Goal: Check status: Check status

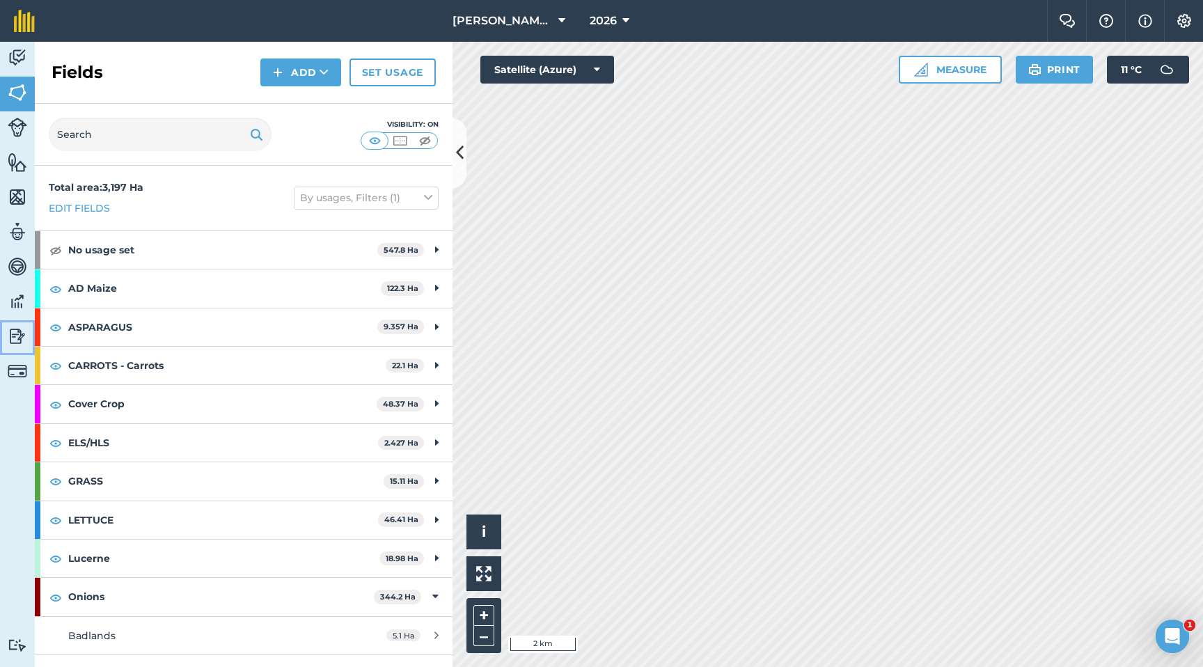
click at [19, 335] on img at bounding box center [17, 336] width 19 height 21
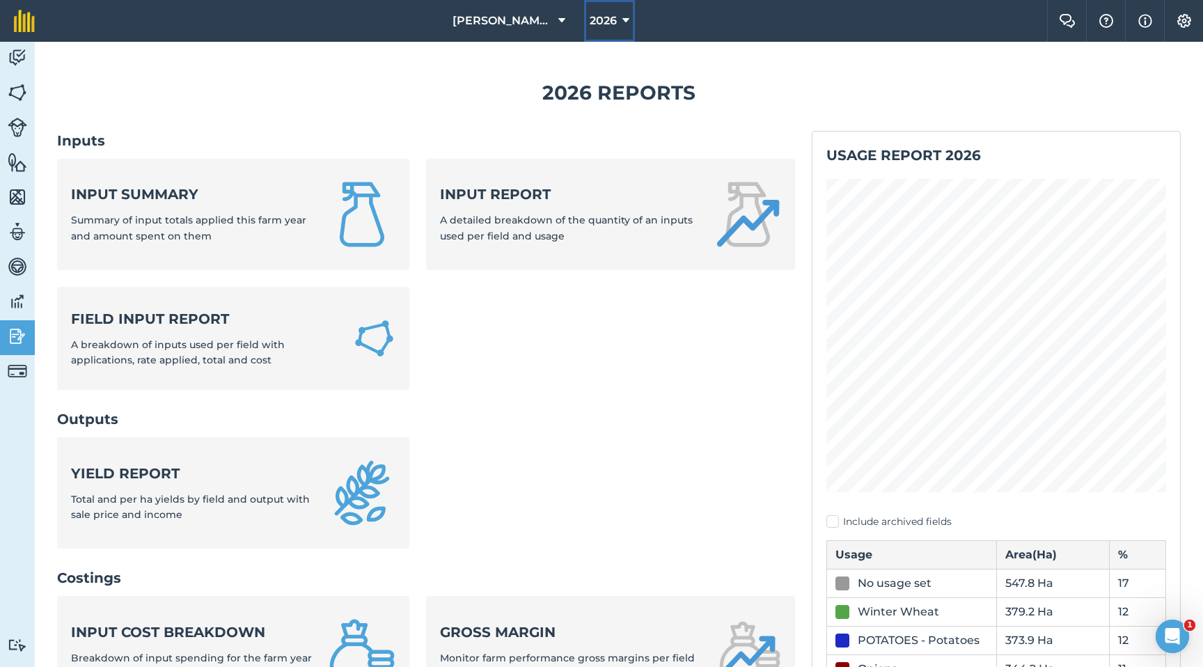
click at [613, 26] on span "2026" at bounding box center [603, 21] width 27 height 17
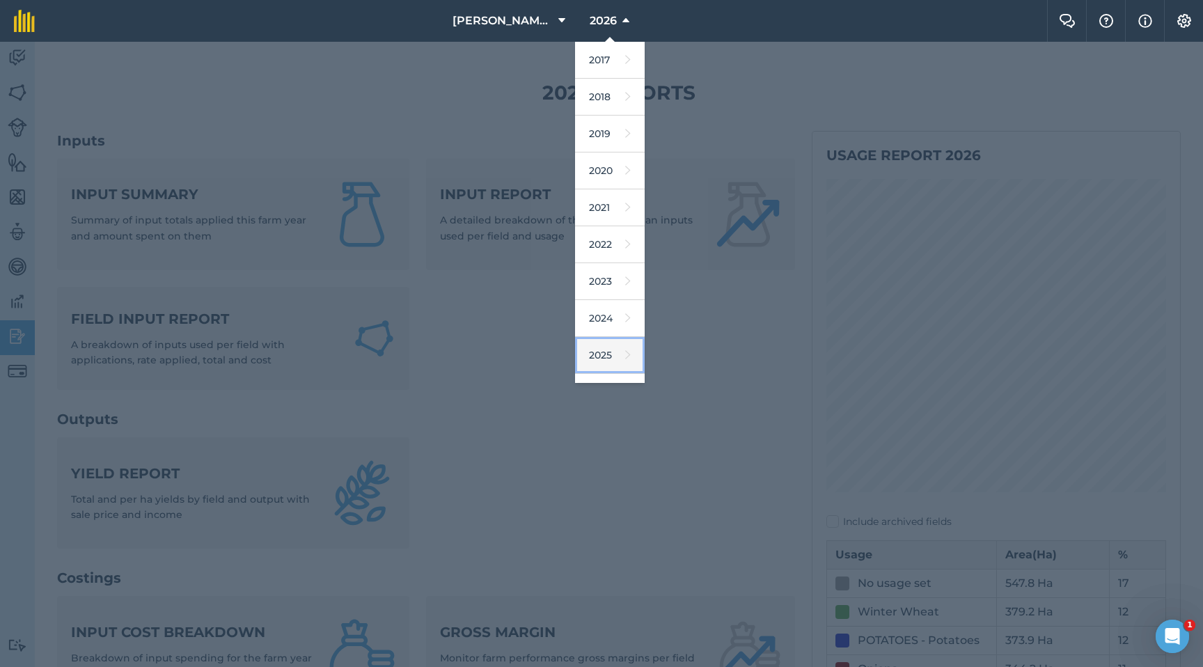
click at [601, 346] on link "2025" at bounding box center [610, 355] width 70 height 37
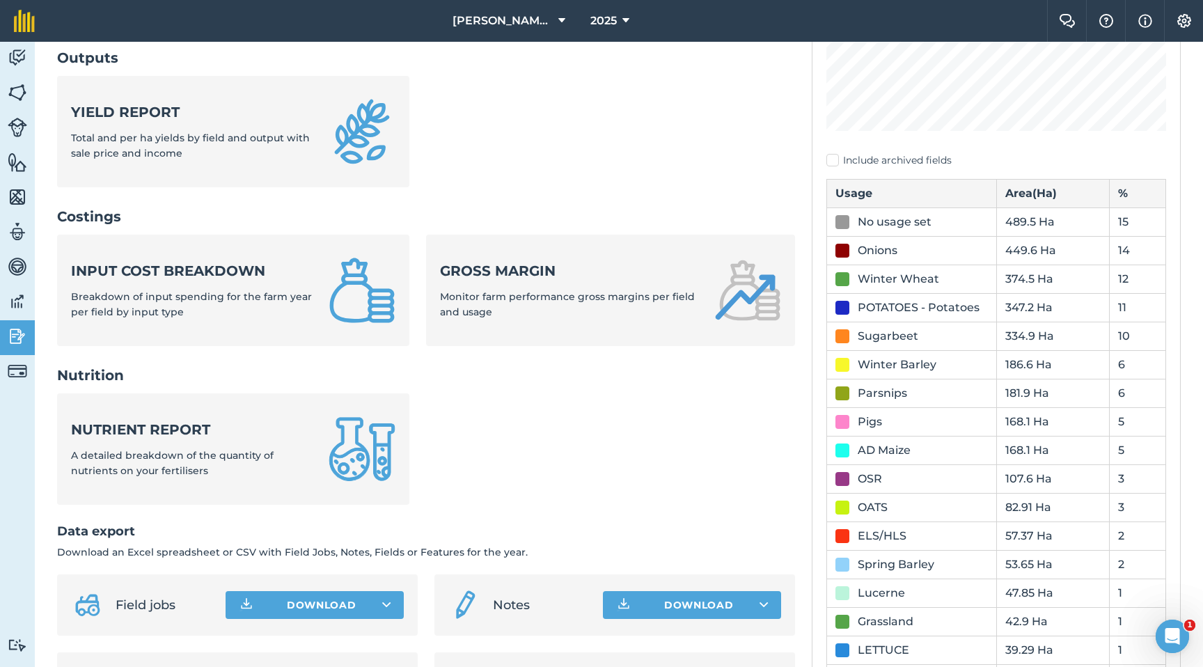
scroll to position [354, 0]
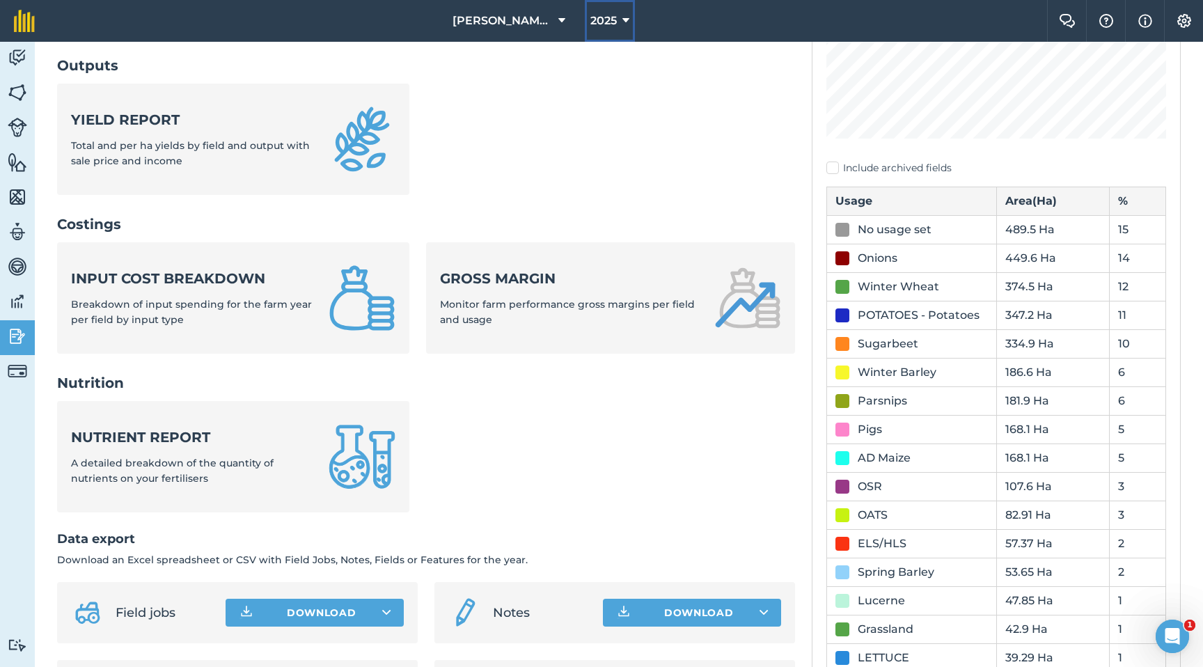
click at [607, 24] on span "2025" at bounding box center [603, 21] width 26 height 17
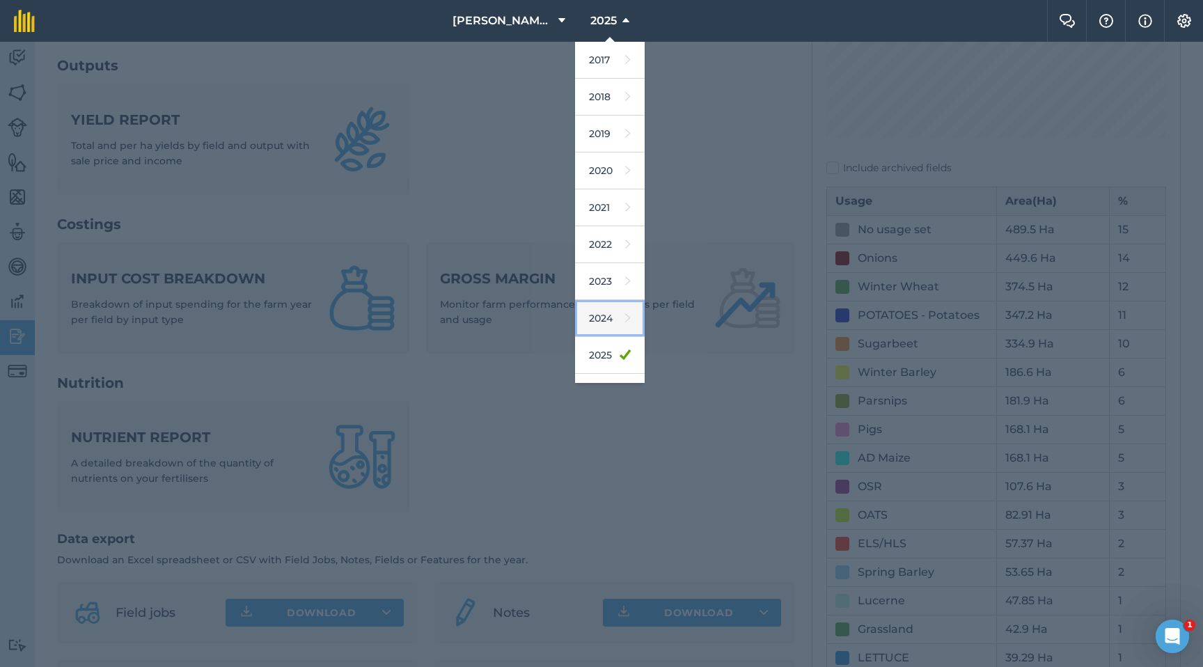
click at [618, 318] on link "2024" at bounding box center [610, 318] width 70 height 37
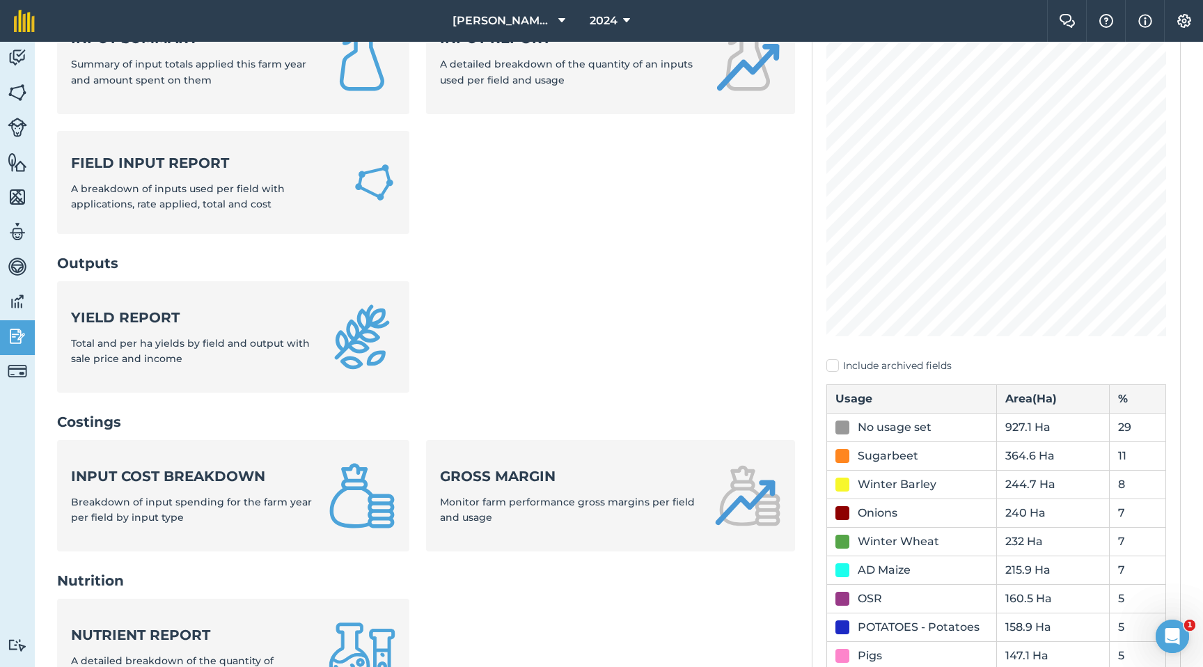
scroll to position [0, 0]
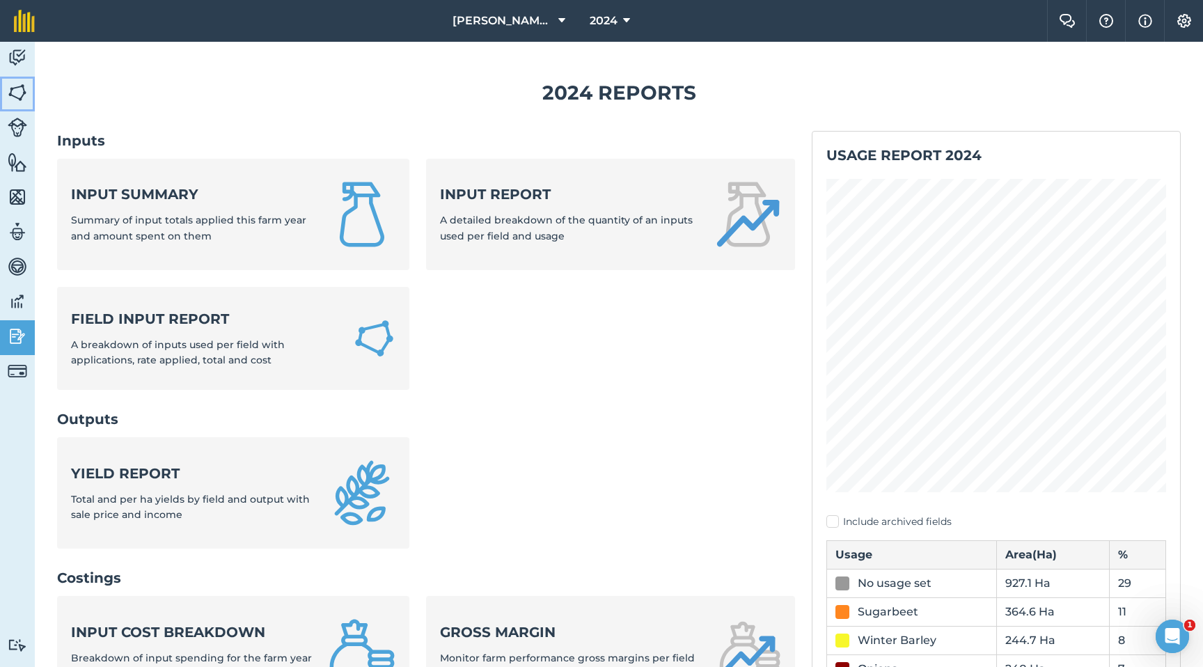
click at [19, 99] on img at bounding box center [17, 92] width 19 height 21
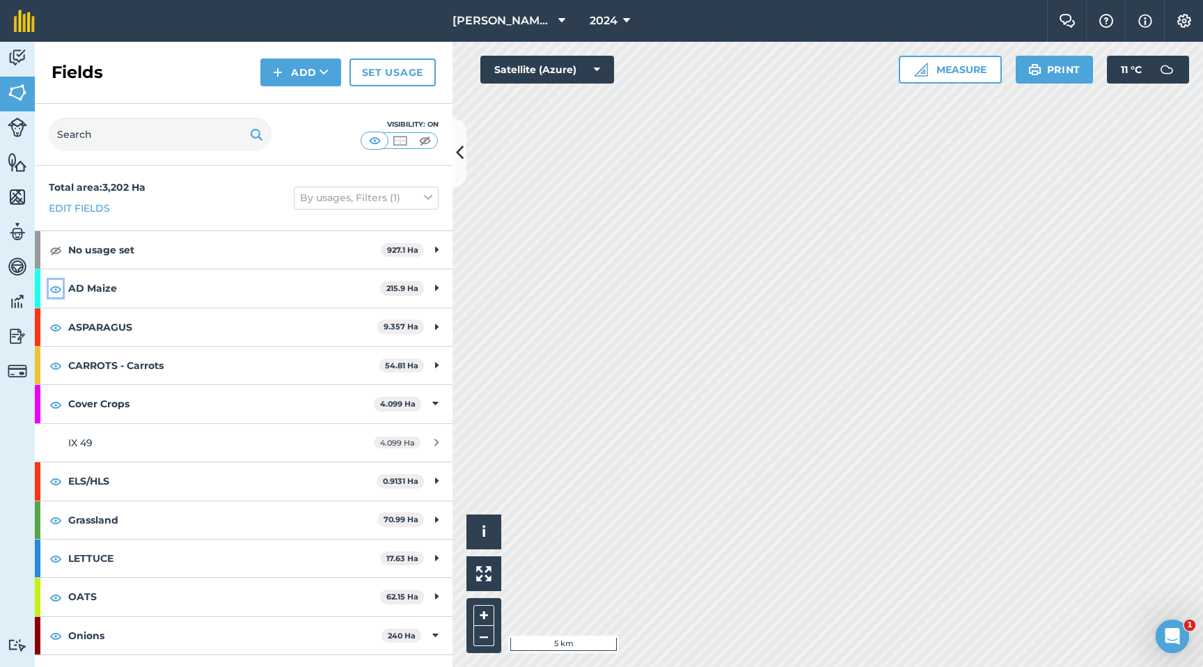
click at [56, 292] on img at bounding box center [55, 289] width 13 height 17
click at [56, 322] on img at bounding box center [55, 327] width 13 height 17
click at [56, 361] on img at bounding box center [55, 365] width 13 height 17
click at [56, 402] on img at bounding box center [55, 404] width 13 height 17
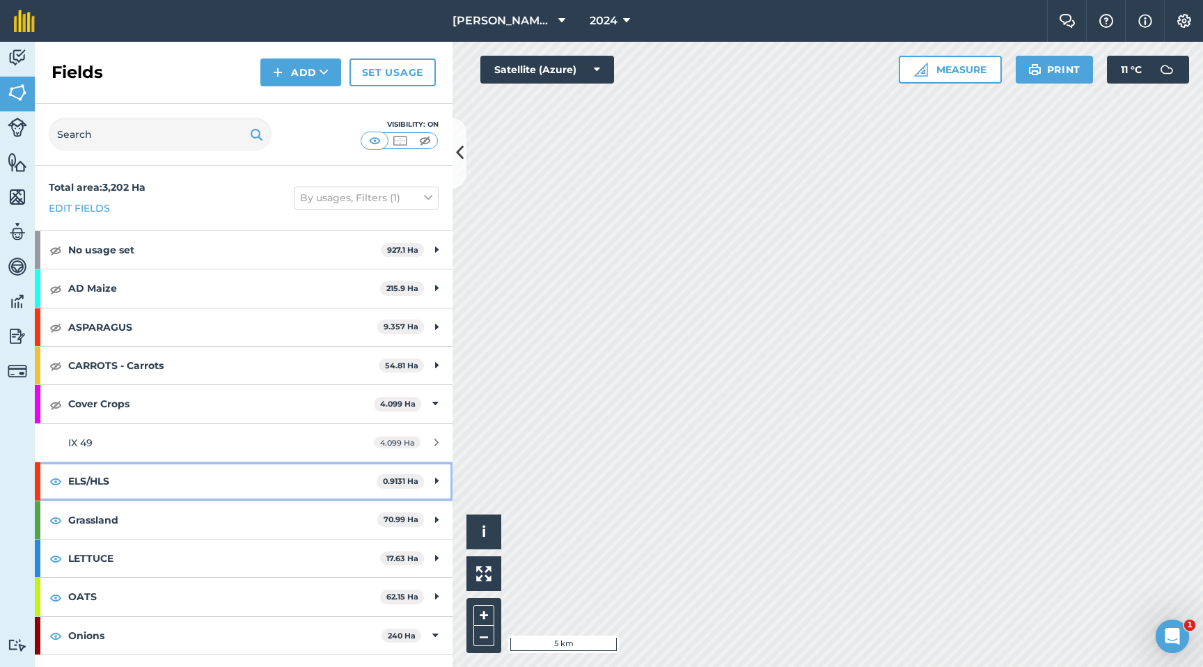
click at [56, 472] on div "ELS/HLS 0.9131 Ha" at bounding box center [244, 481] width 418 height 38
click at [58, 490] on div "ELS/HLS 0.9131 Ha" at bounding box center [244, 481] width 418 height 38
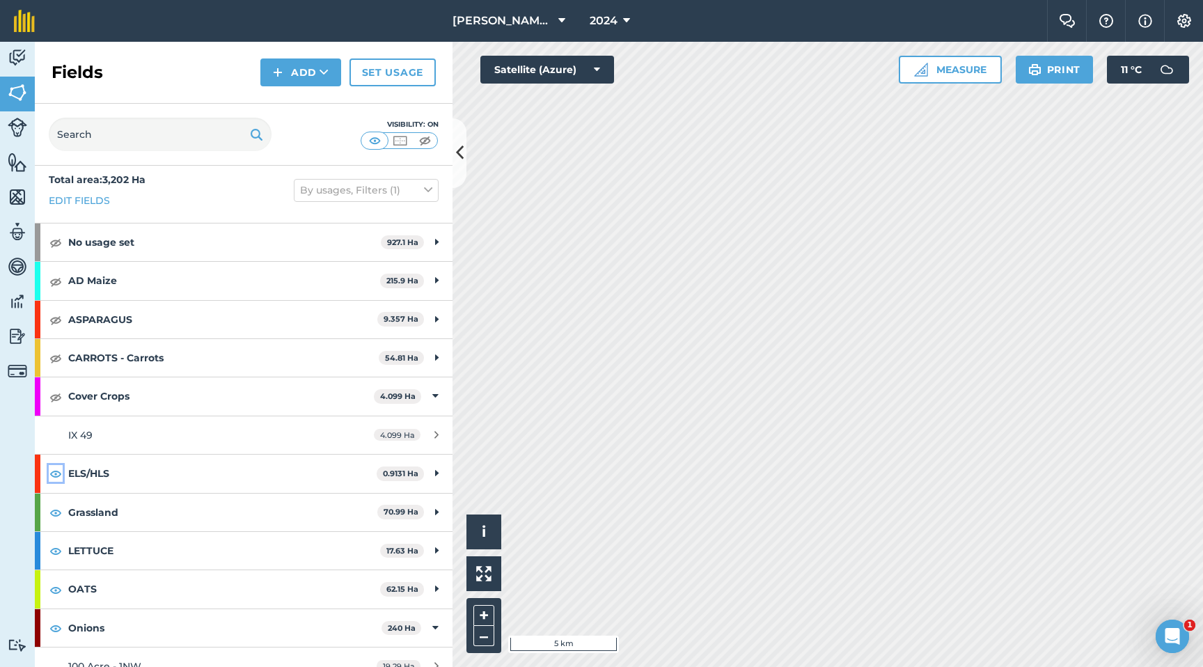
click at [56, 477] on img at bounding box center [55, 473] width 13 height 17
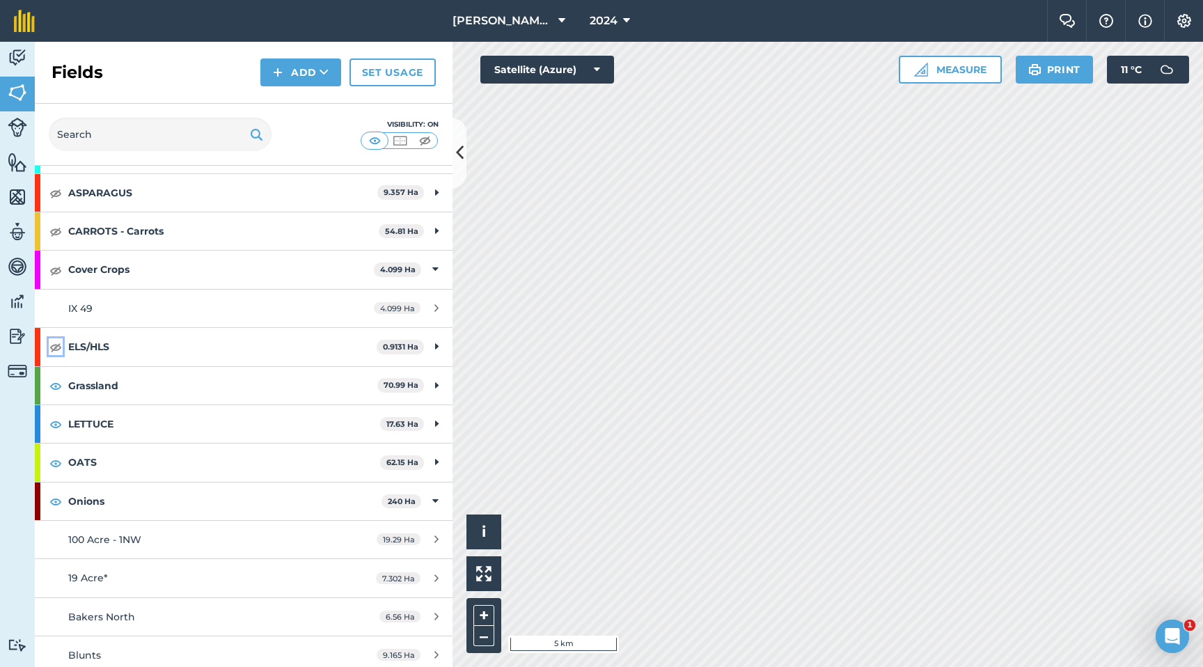
scroll to position [143, 0]
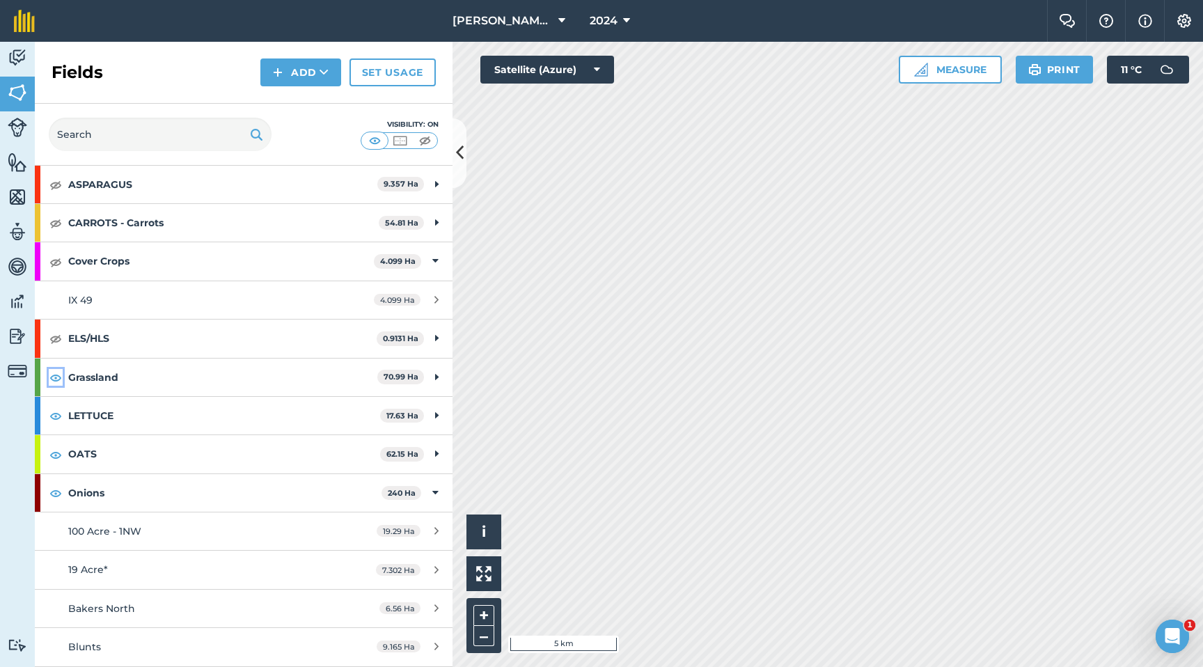
click at [56, 378] on img at bounding box center [55, 377] width 13 height 17
click at [56, 418] on img at bounding box center [55, 415] width 13 height 17
click at [58, 459] on img at bounding box center [55, 454] width 13 height 17
click at [56, 492] on img at bounding box center [55, 493] width 13 height 17
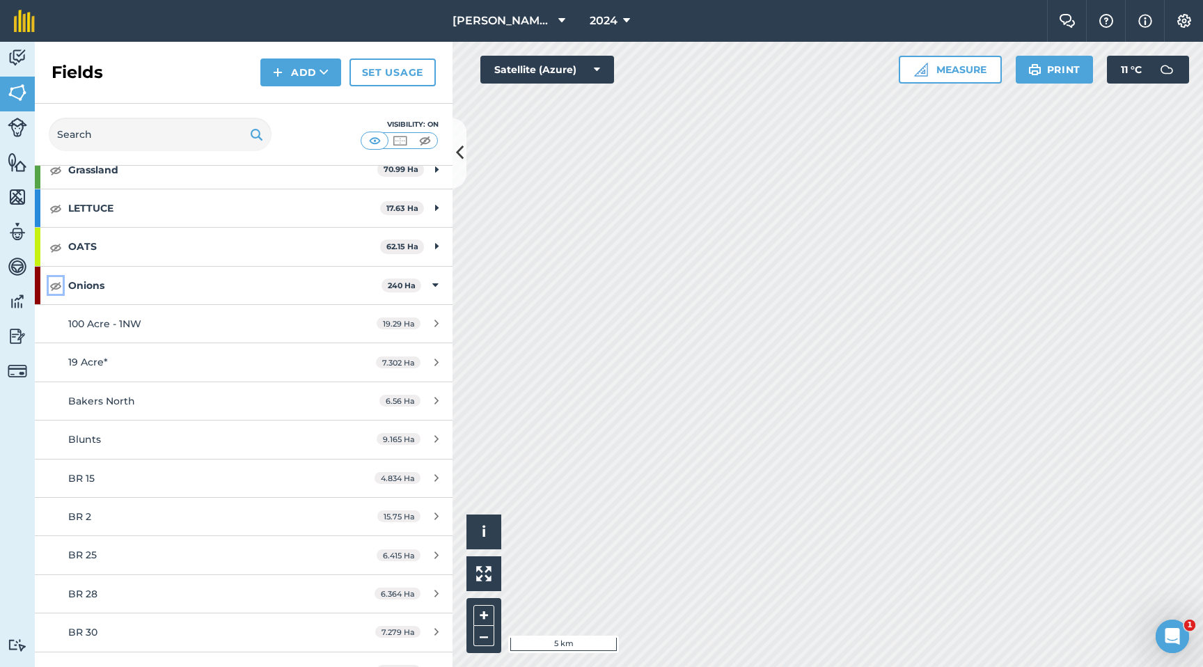
scroll to position [335, 0]
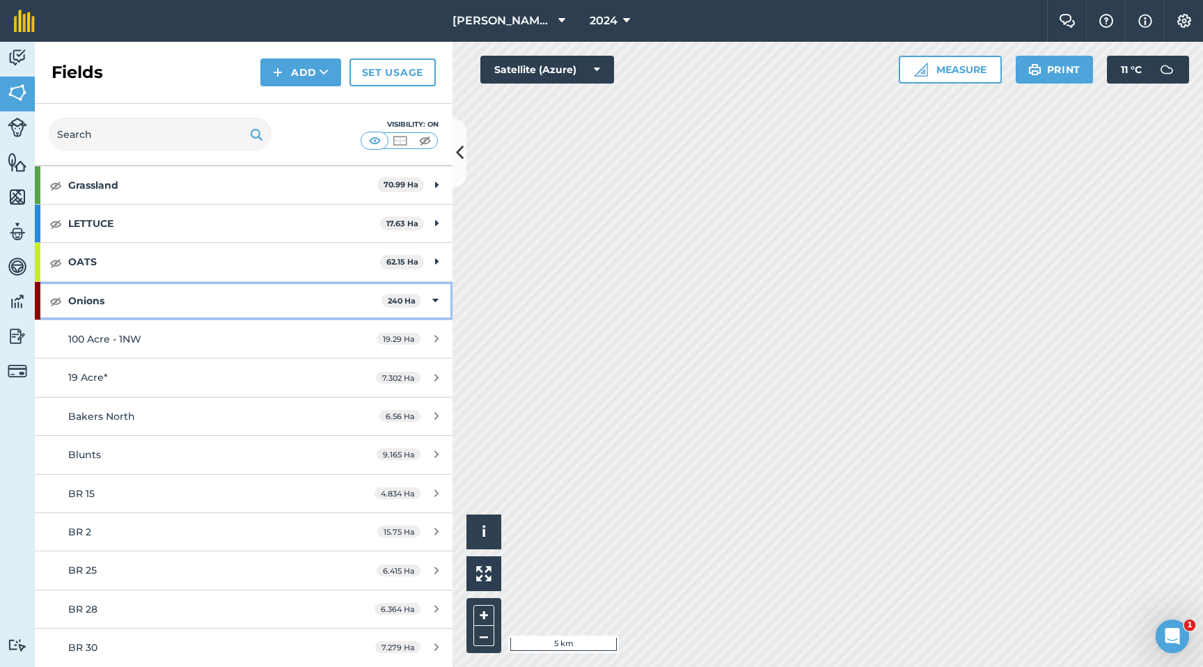
click at [438, 299] on icon at bounding box center [435, 300] width 6 height 15
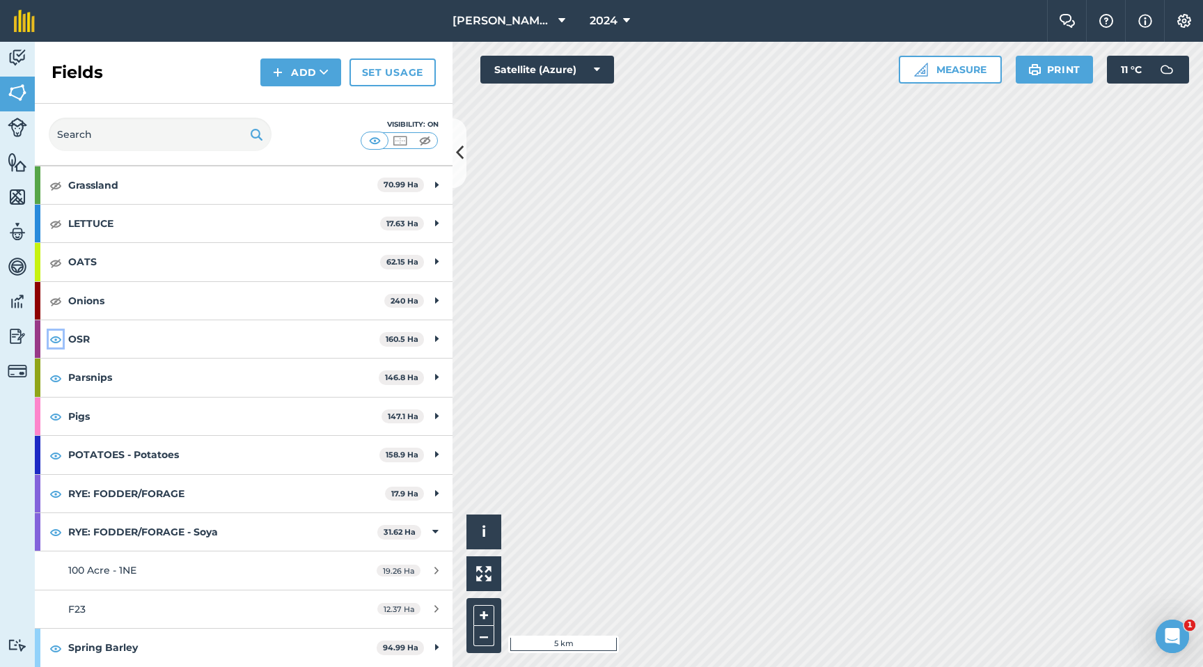
click at [54, 343] on img at bounding box center [55, 339] width 13 height 17
click at [56, 414] on img at bounding box center [55, 416] width 13 height 17
click at [53, 457] on img at bounding box center [55, 455] width 13 height 17
click at [54, 494] on img at bounding box center [55, 493] width 13 height 17
click at [56, 530] on img at bounding box center [55, 532] width 13 height 17
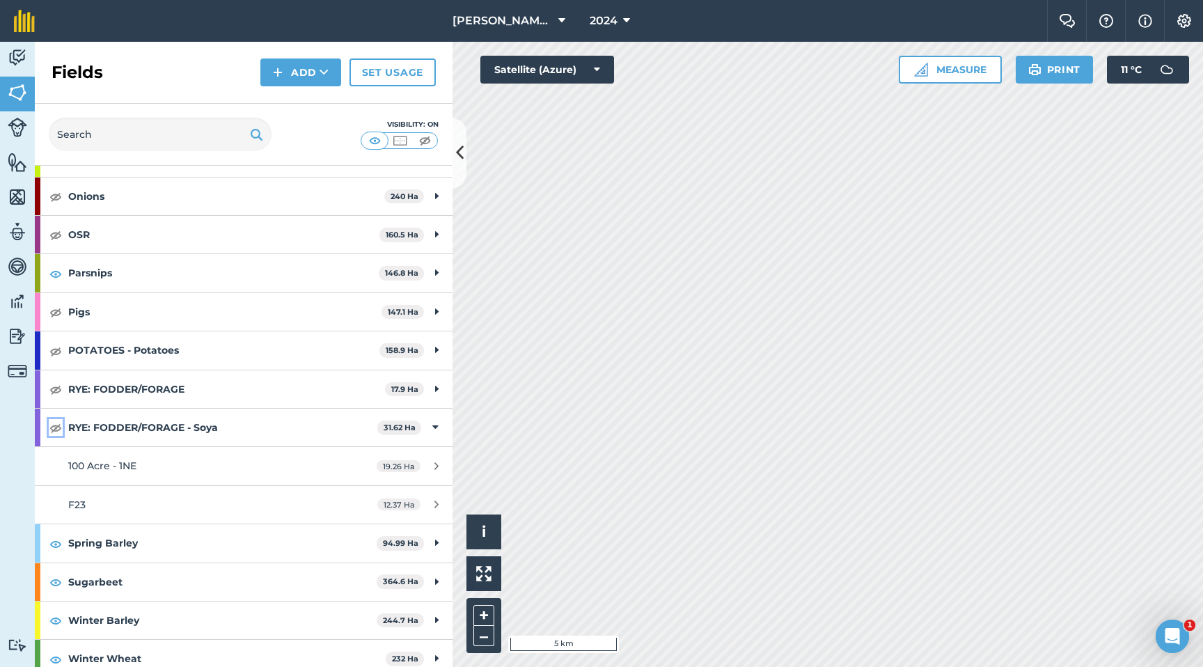
scroll to position [450, 0]
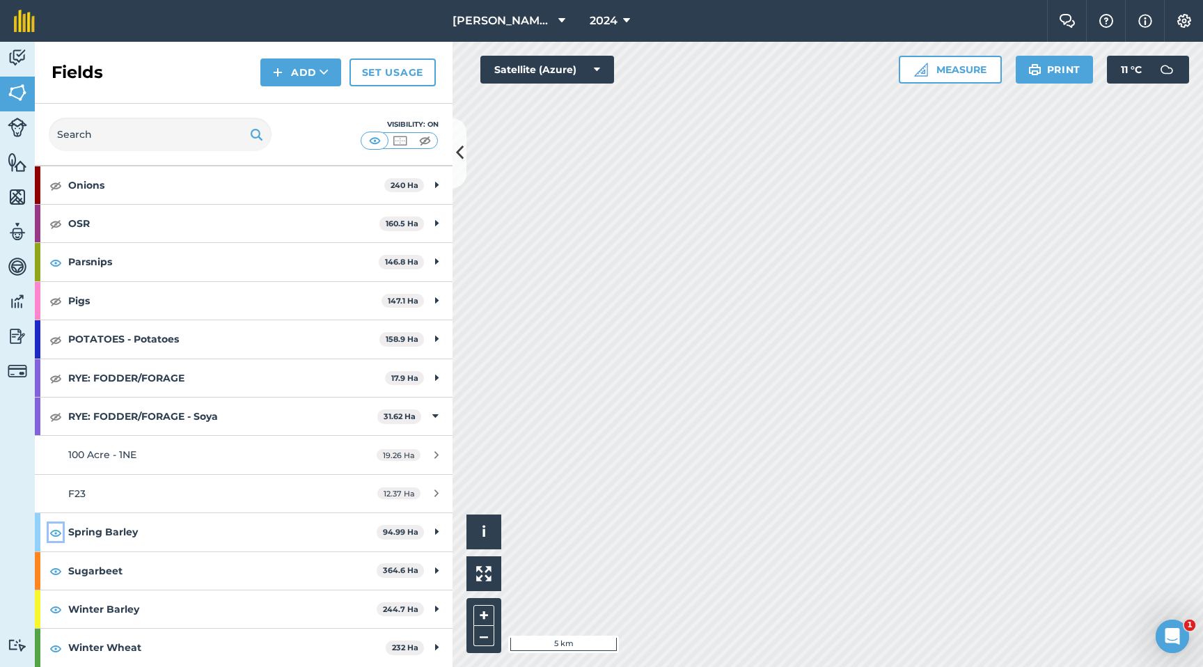
click at [59, 527] on img at bounding box center [55, 532] width 13 height 17
click at [57, 571] on img at bounding box center [55, 571] width 13 height 17
click at [58, 613] on img at bounding box center [55, 609] width 13 height 17
click at [59, 647] on img at bounding box center [55, 648] width 13 height 17
click at [597, 74] on icon at bounding box center [597, 70] width 6 height 14
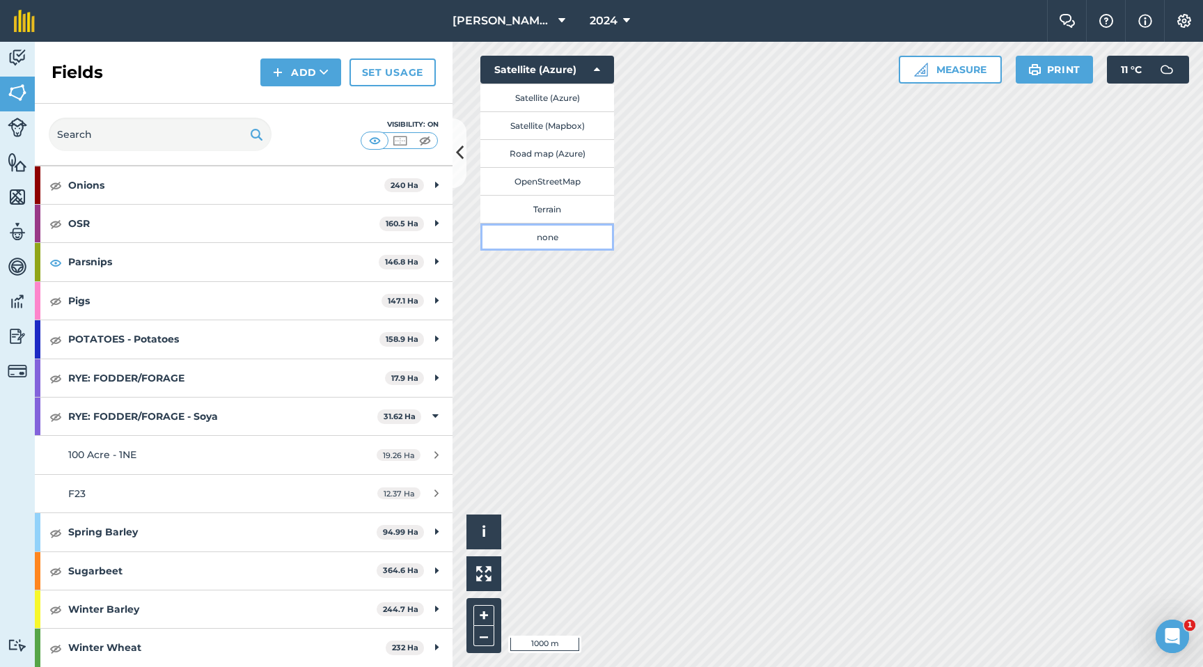
click at [563, 229] on button "none" at bounding box center [547, 237] width 134 height 28
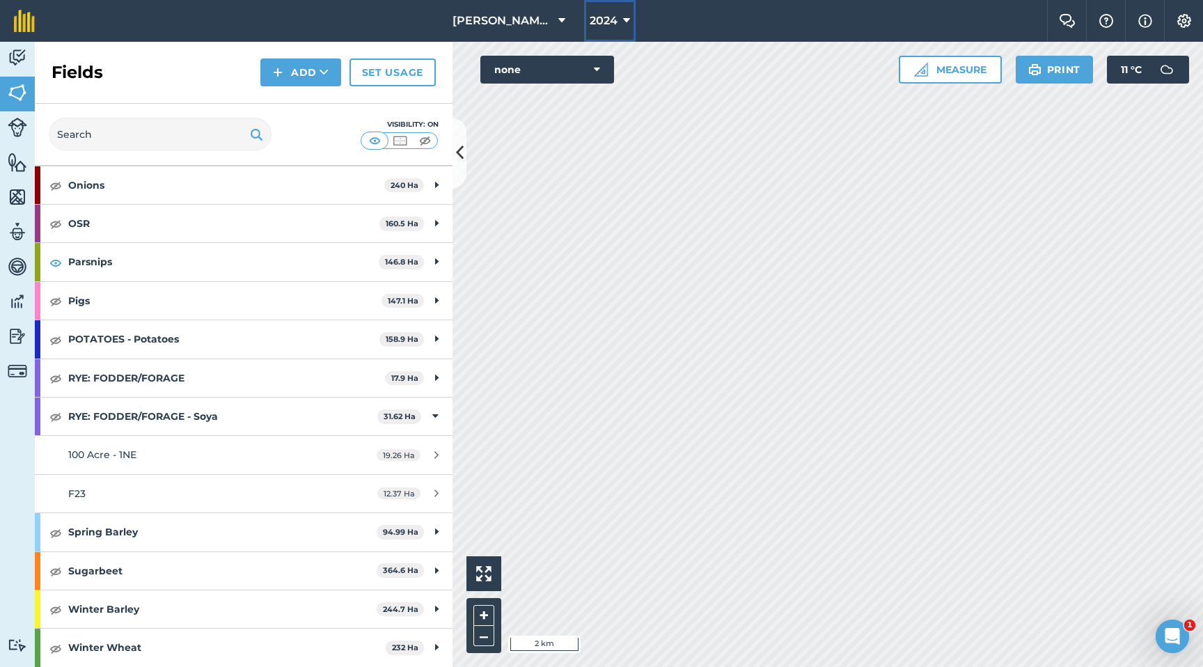
click at [625, 23] on icon at bounding box center [626, 21] width 7 height 17
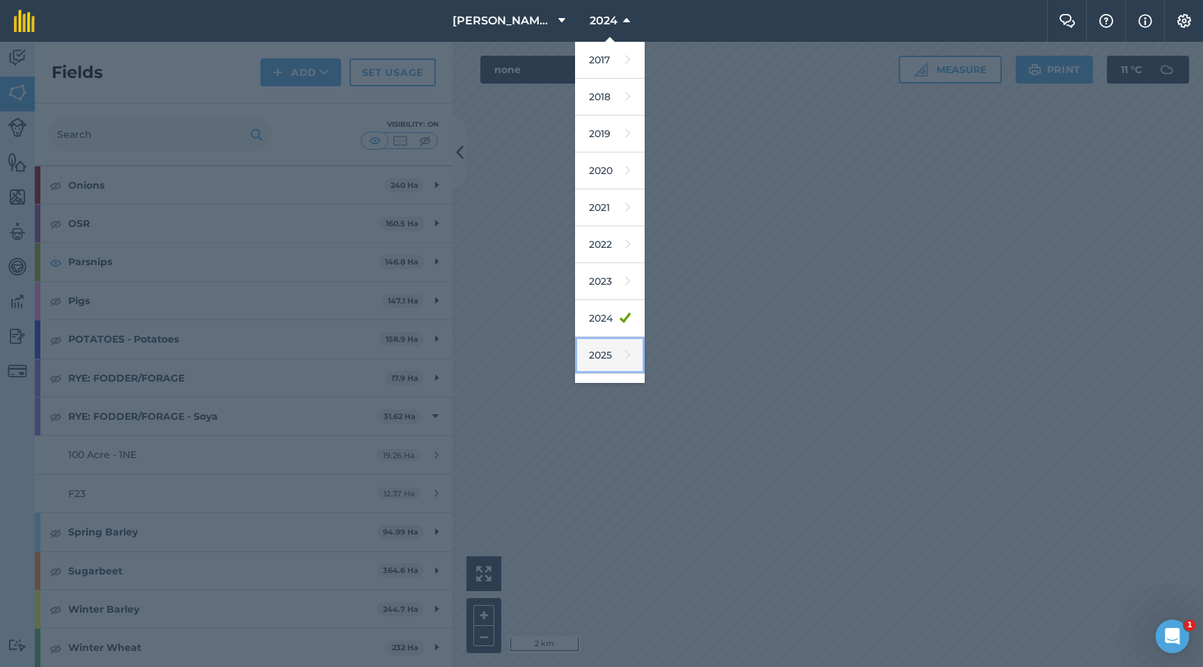
click at [615, 354] on link "2025" at bounding box center [610, 355] width 70 height 37
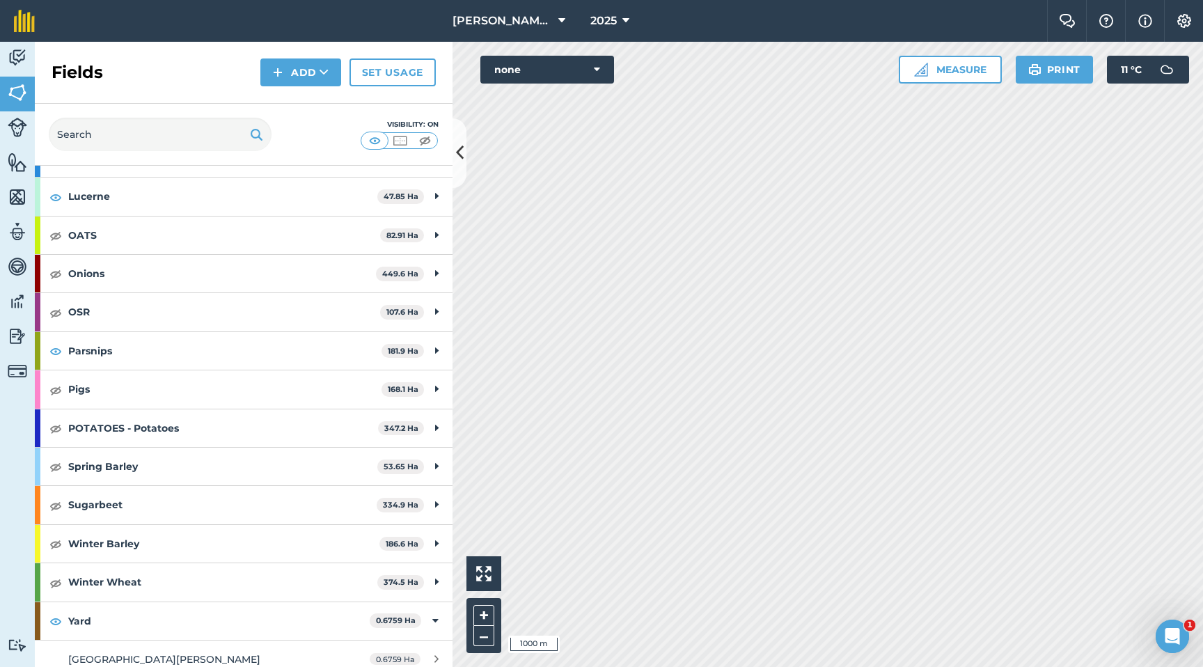
scroll to position [411, 0]
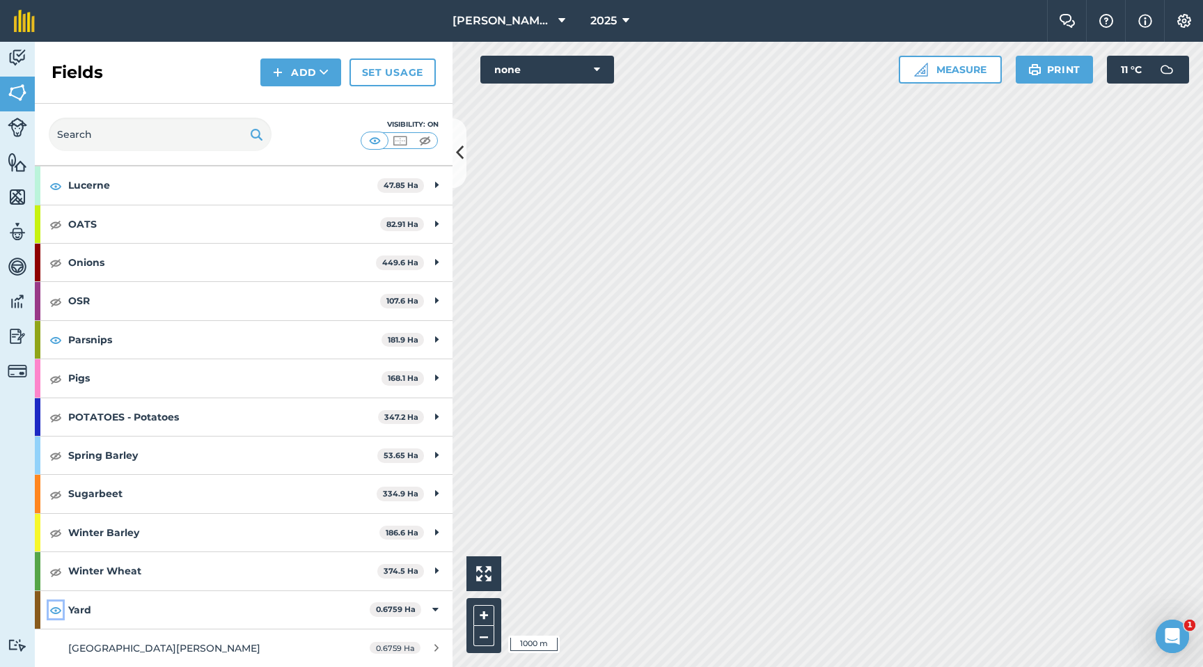
click at [60, 610] on img at bounding box center [55, 609] width 13 height 17
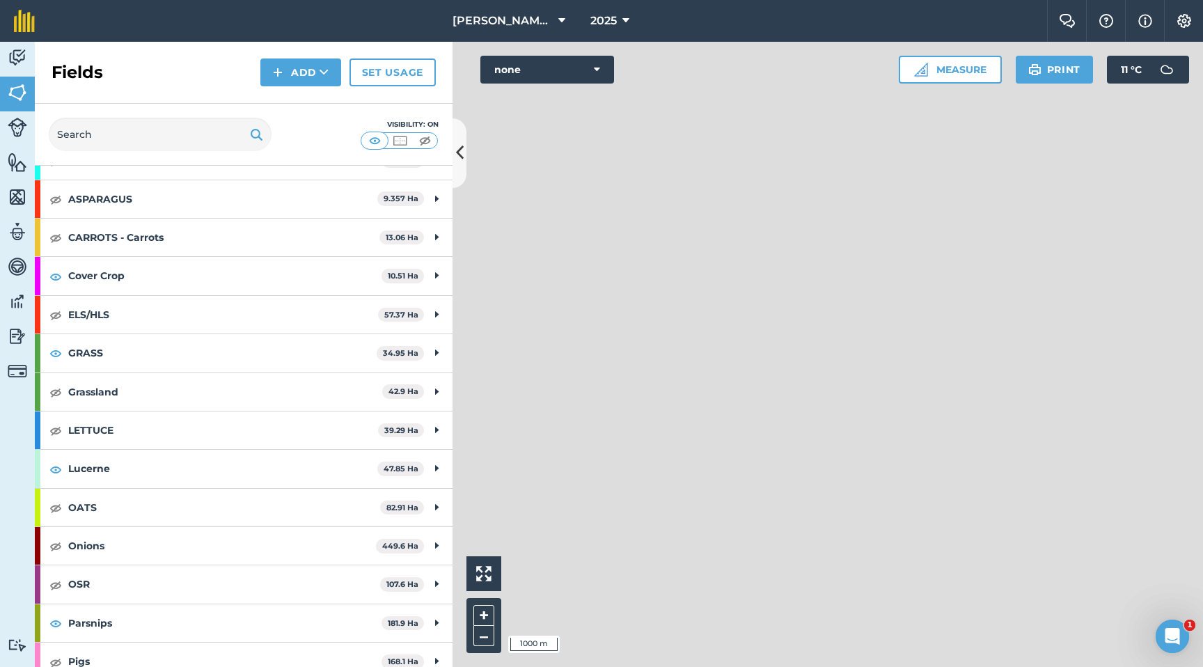
scroll to position [116, 0]
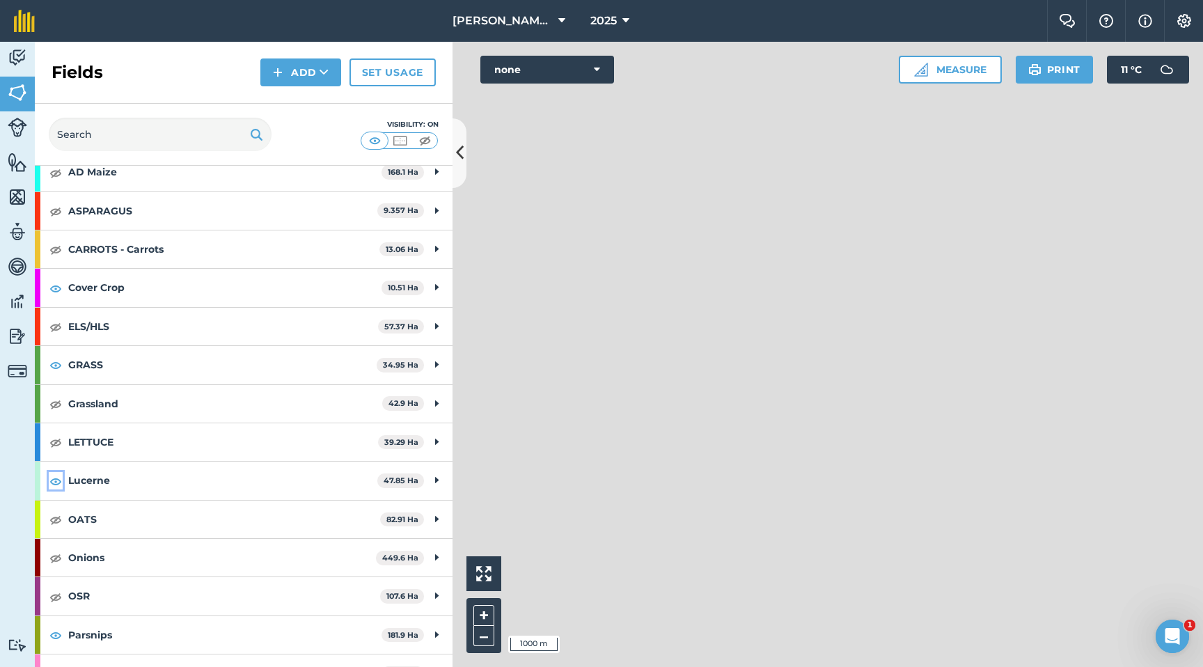
click at [57, 478] on img at bounding box center [55, 481] width 13 height 17
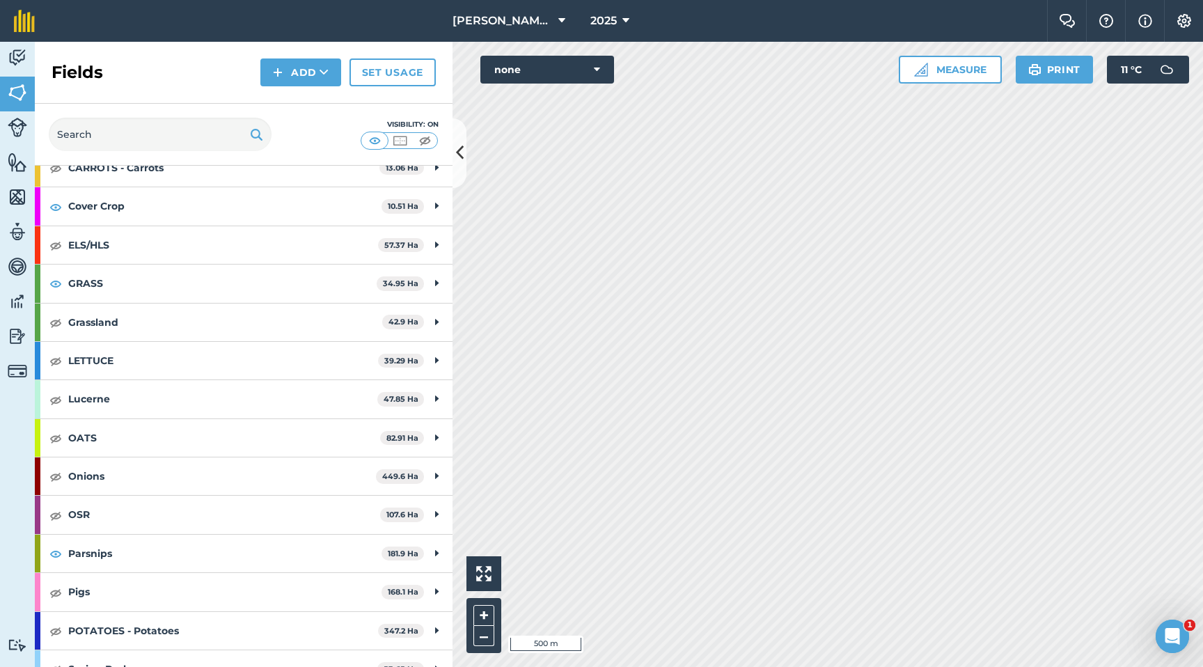
scroll to position [194, 0]
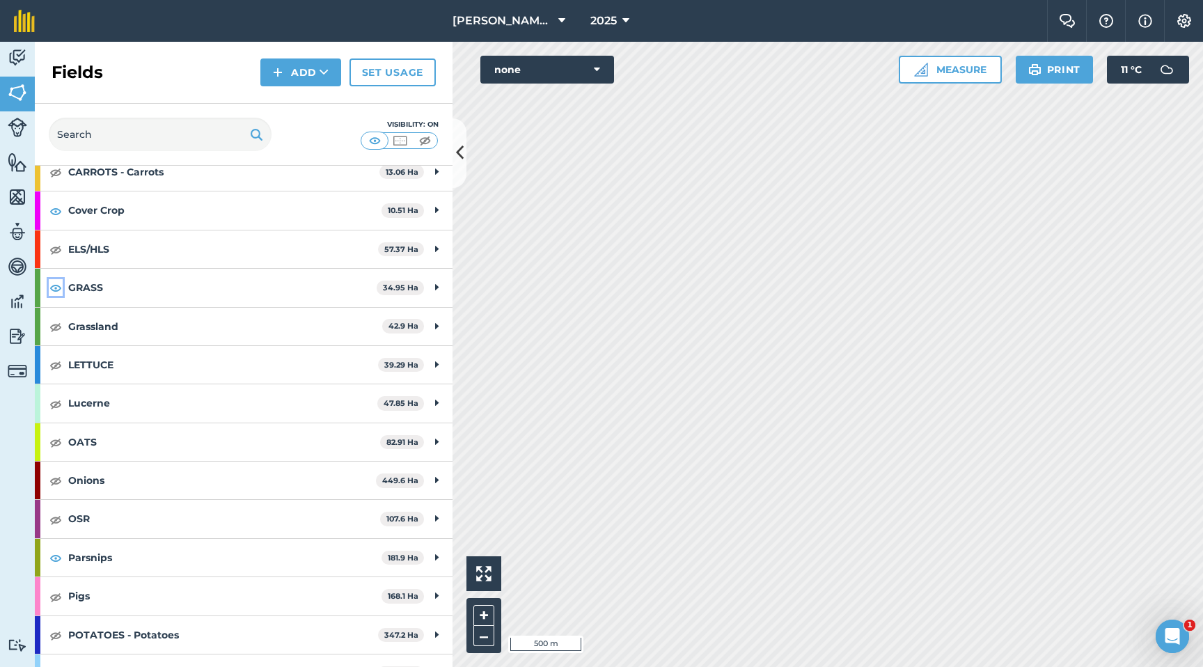
click at [58, 290] on img at bounding box center [55, 287] width 13 height 17
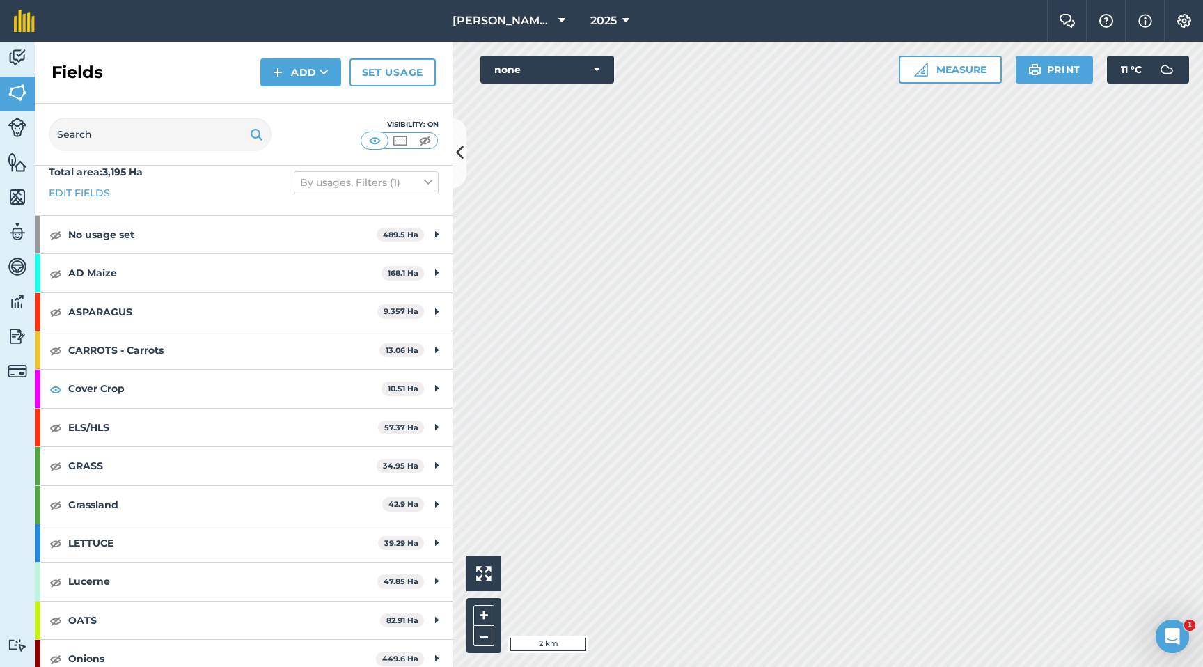
scroll to position [0, 0]
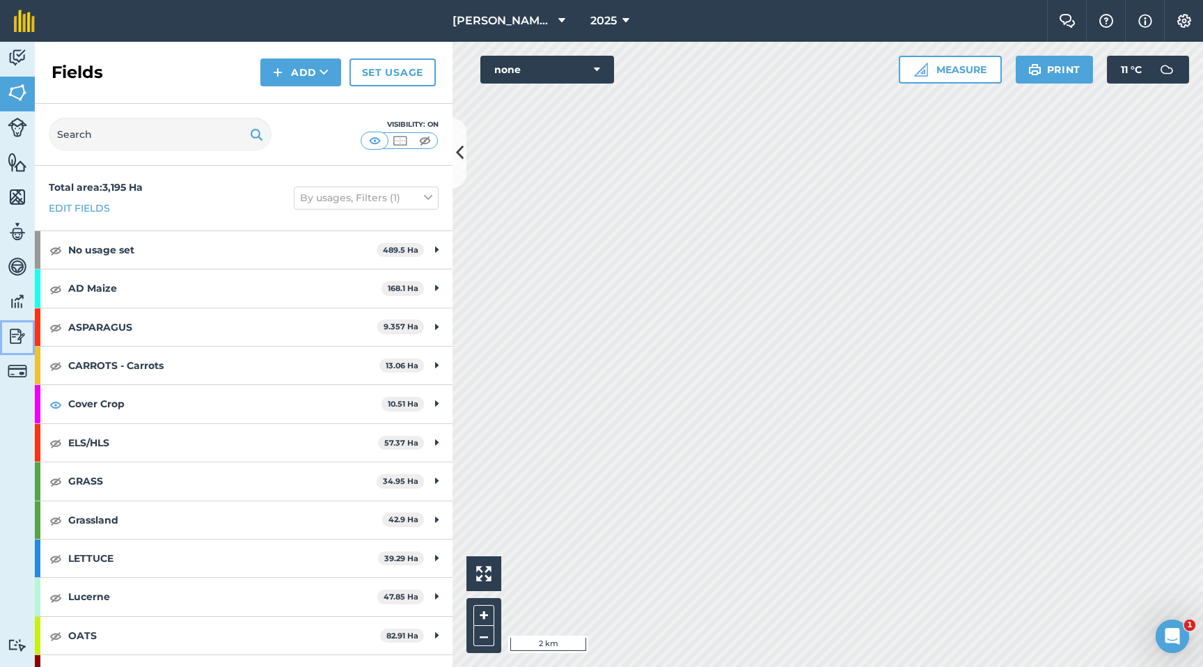
click at [22, 333] on img at bounding box center [17, 336] width 19 height 21
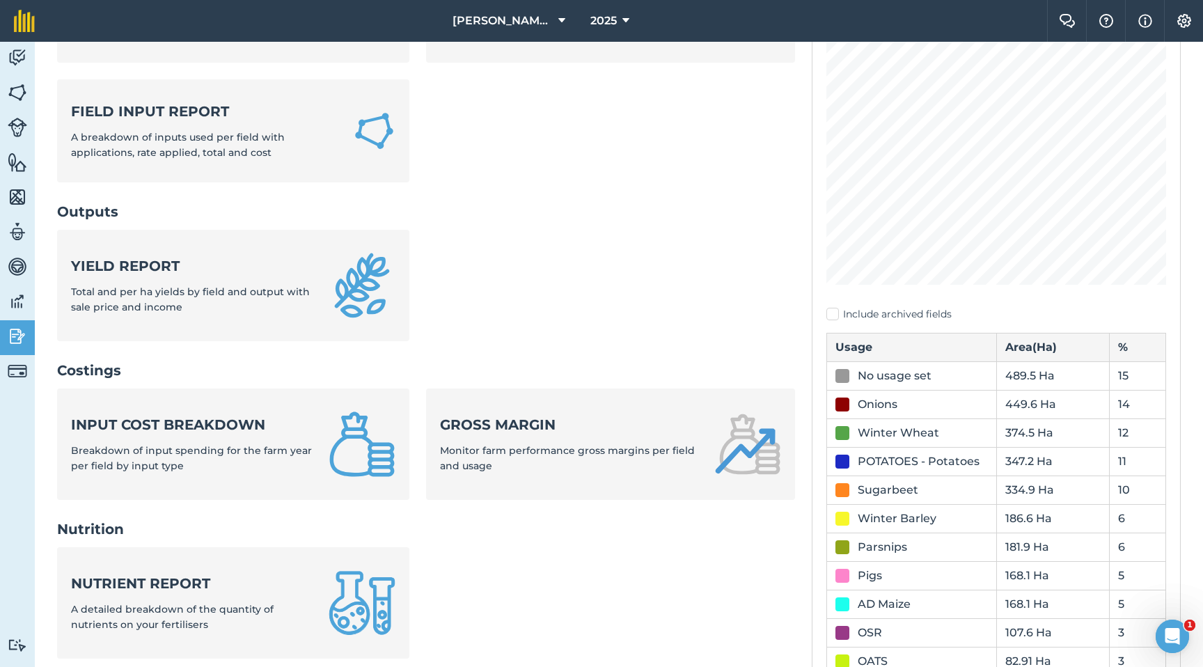
scroll to position [214, 0]
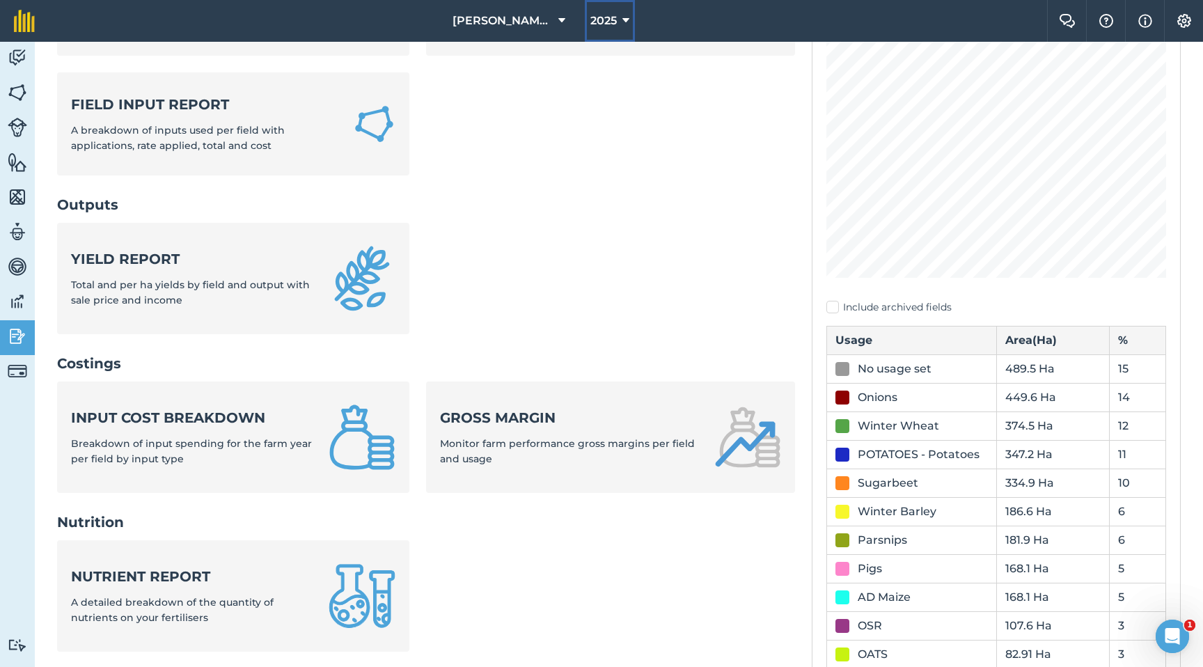
click at [620, 27] on button "2025" at bounding box center [610, 21] width 50 height 42
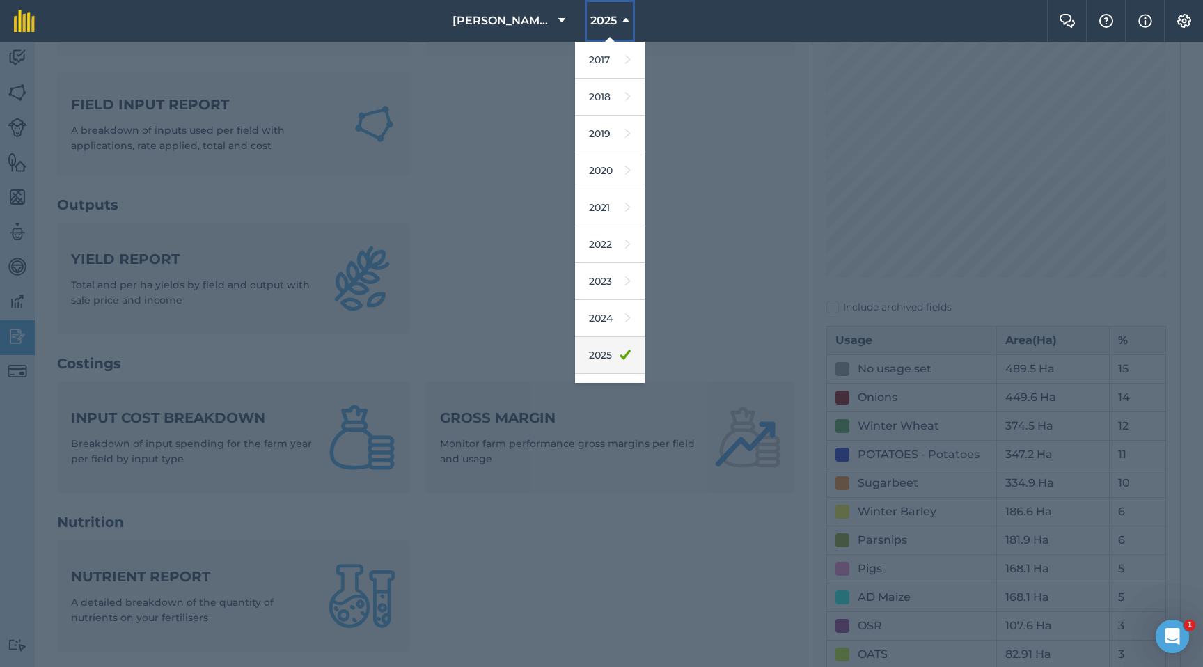
scroll to position [65, 0]
click at [604, 336] on link "2026" at bounding box center [610, 327] width 70 height 37
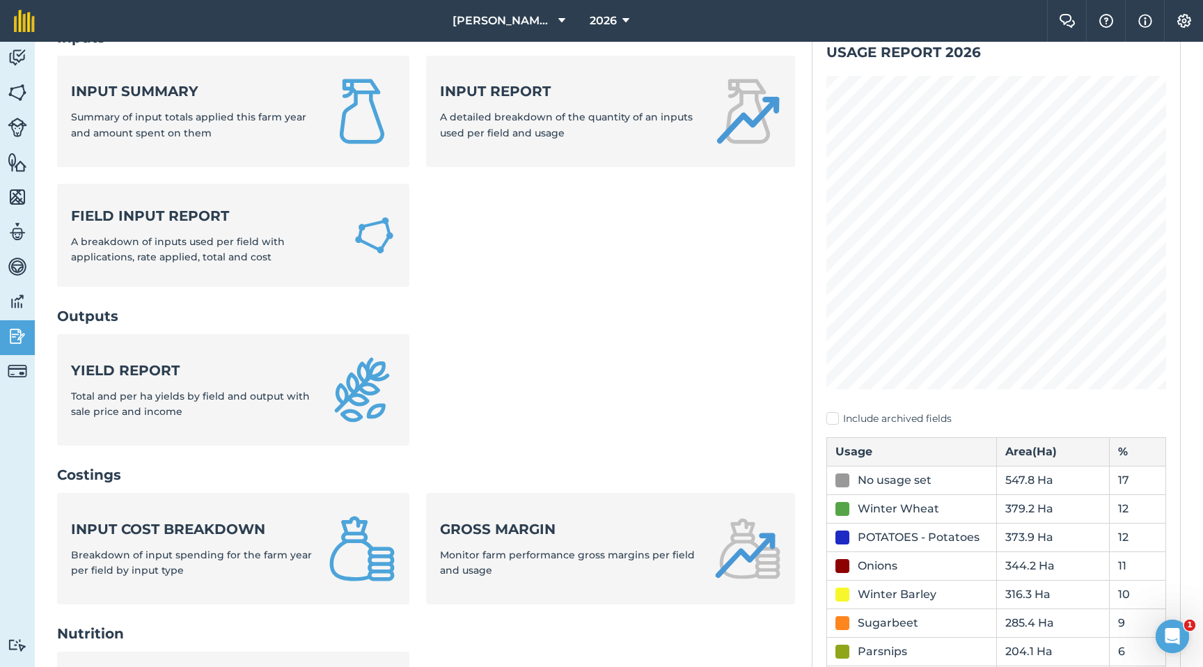
scroll to position [0, 0]
